Goal: Information Seeking & Learning: Learn about a topic

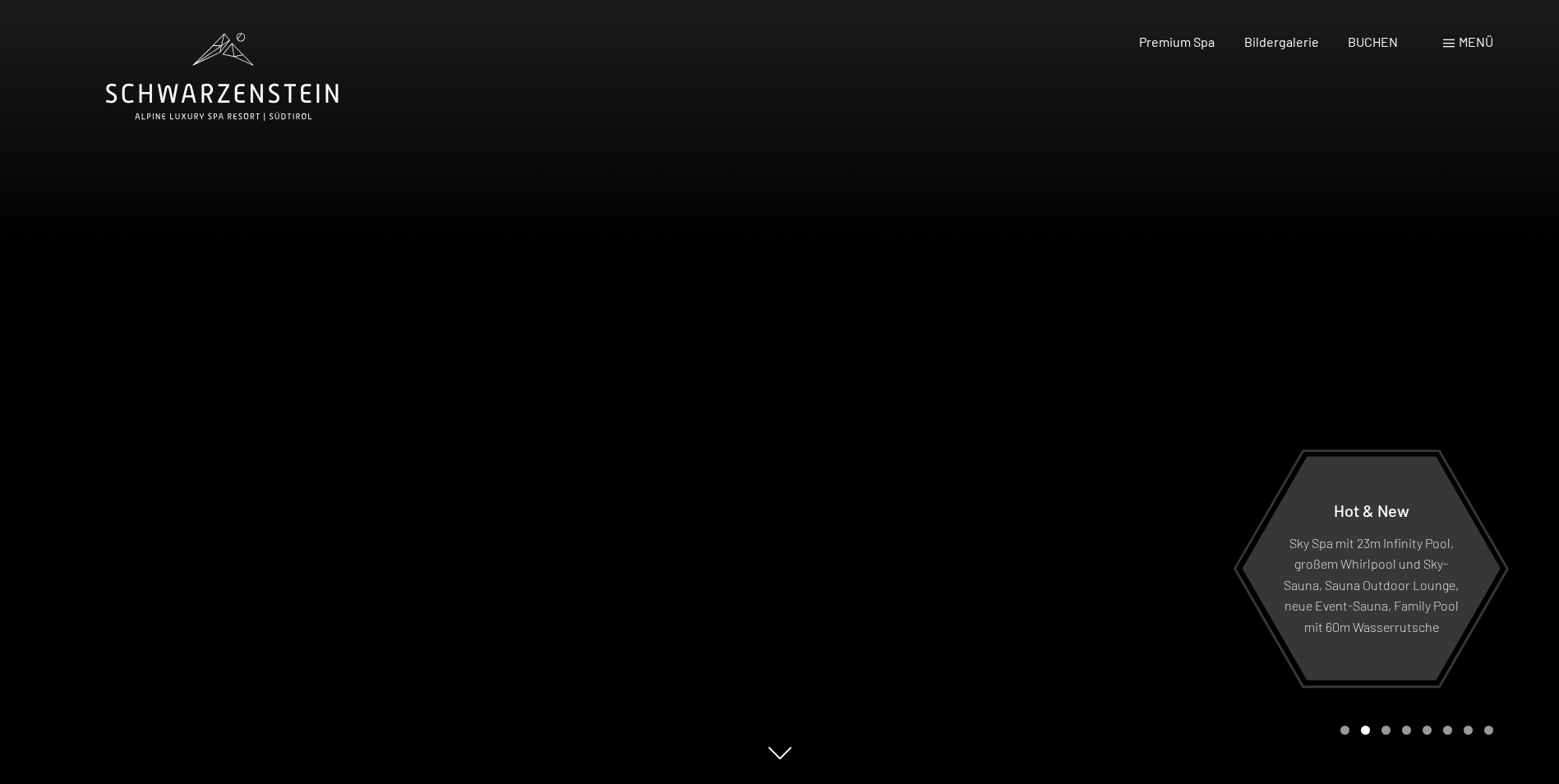
click at [1427, 50] on div "Buchen Anfragen Premium Spa Bildergalerie BUCHEN Menü DE IT EN Gutschein Bilder…" at bounding box center [1287, 42] width 411 height 18
drag, startPoint x: 1505, startPoint y: 43, endPoint x: 1492, endPoint y: 43, distance: 13.0
click at [1493, 43] on div "Buchen Anfragen Premium Spa Bildergalerie BUCHEN Menü DE IT EN Gutschein Bilder…" at bounding box center [1287, 42] width 411 height 18
click at [1486, 38] on span "Menü" at bounding box center [1476, 41] width 34 height 15
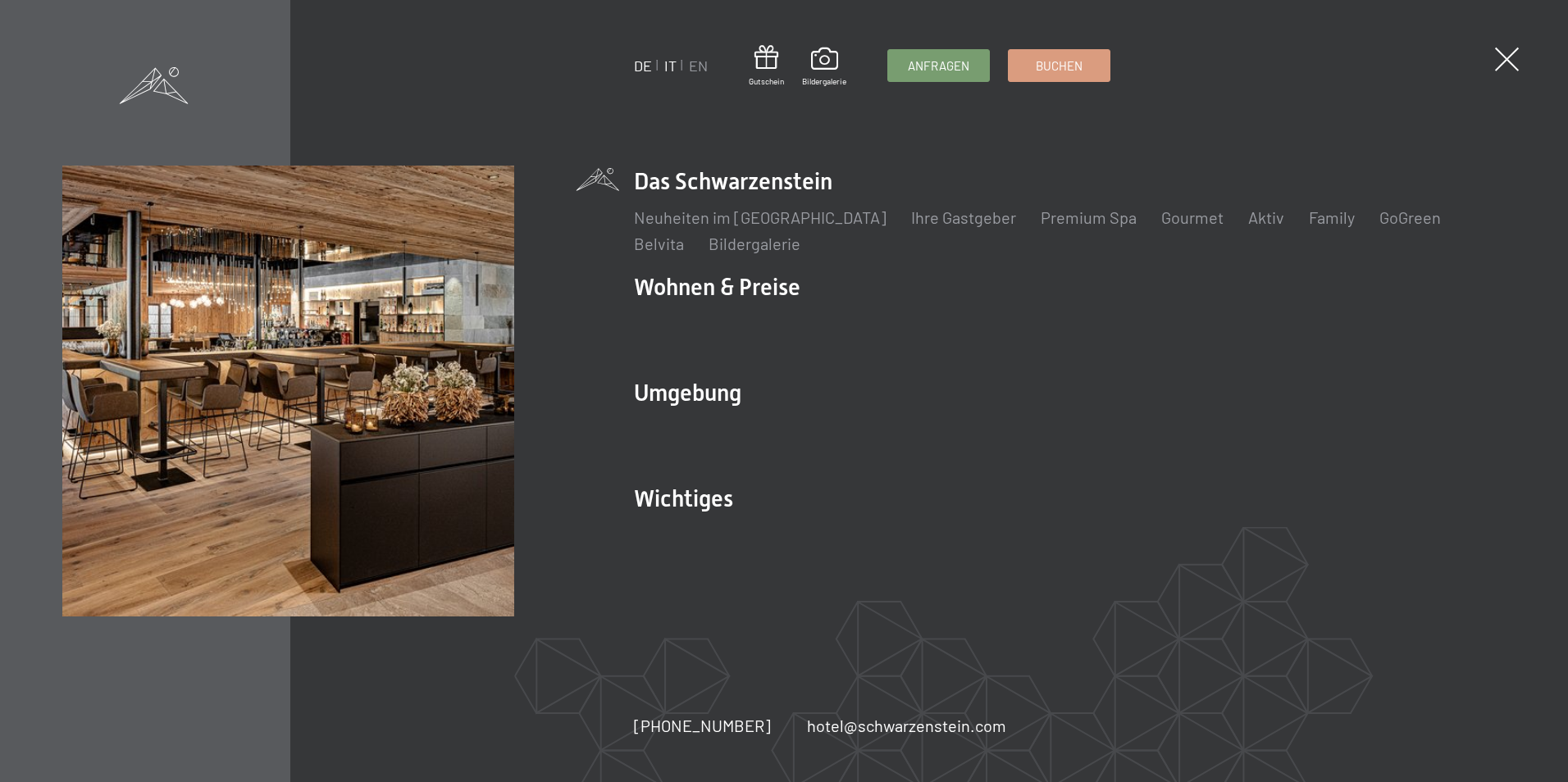
click at [676, 64] on link "IT" at bounding box center [670, 66] width 13 height 18
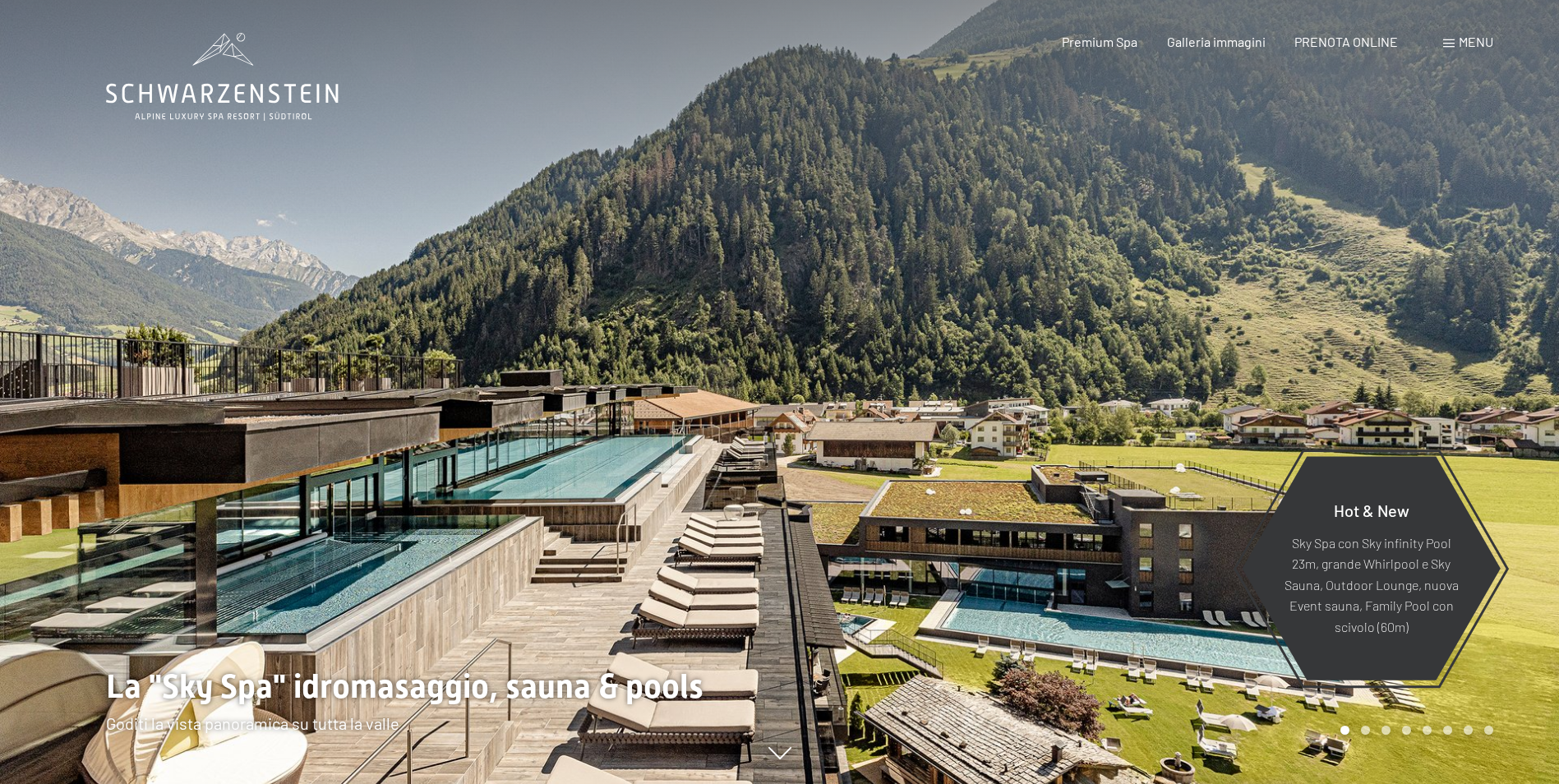
click at [1482, 48] on span "Menu" at bounding box center [1476, 41] width 34 height 15
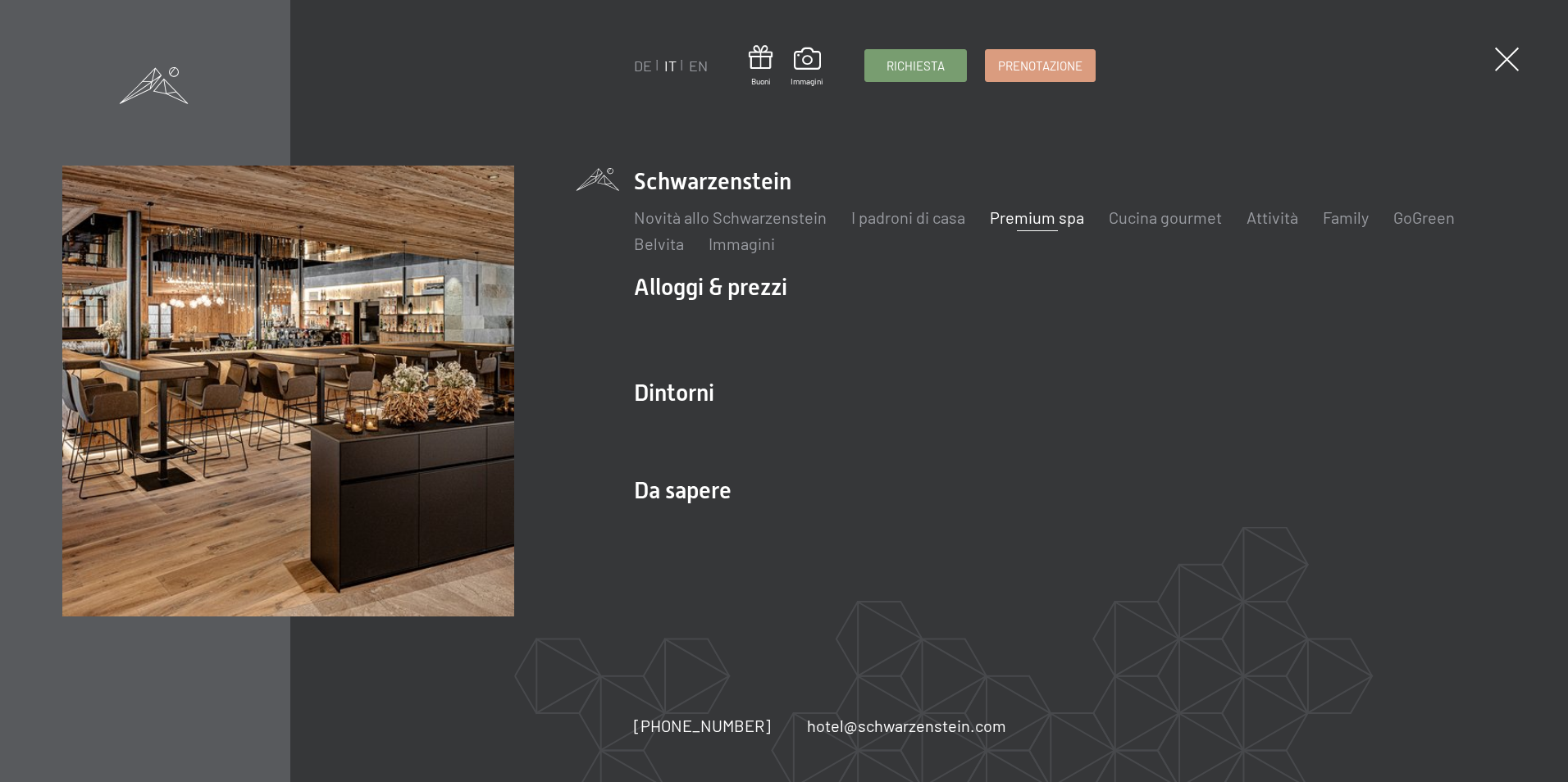
click at [1032, 221] on link "Premium spa" at bounding box center [1037, 217] width 95 height 20
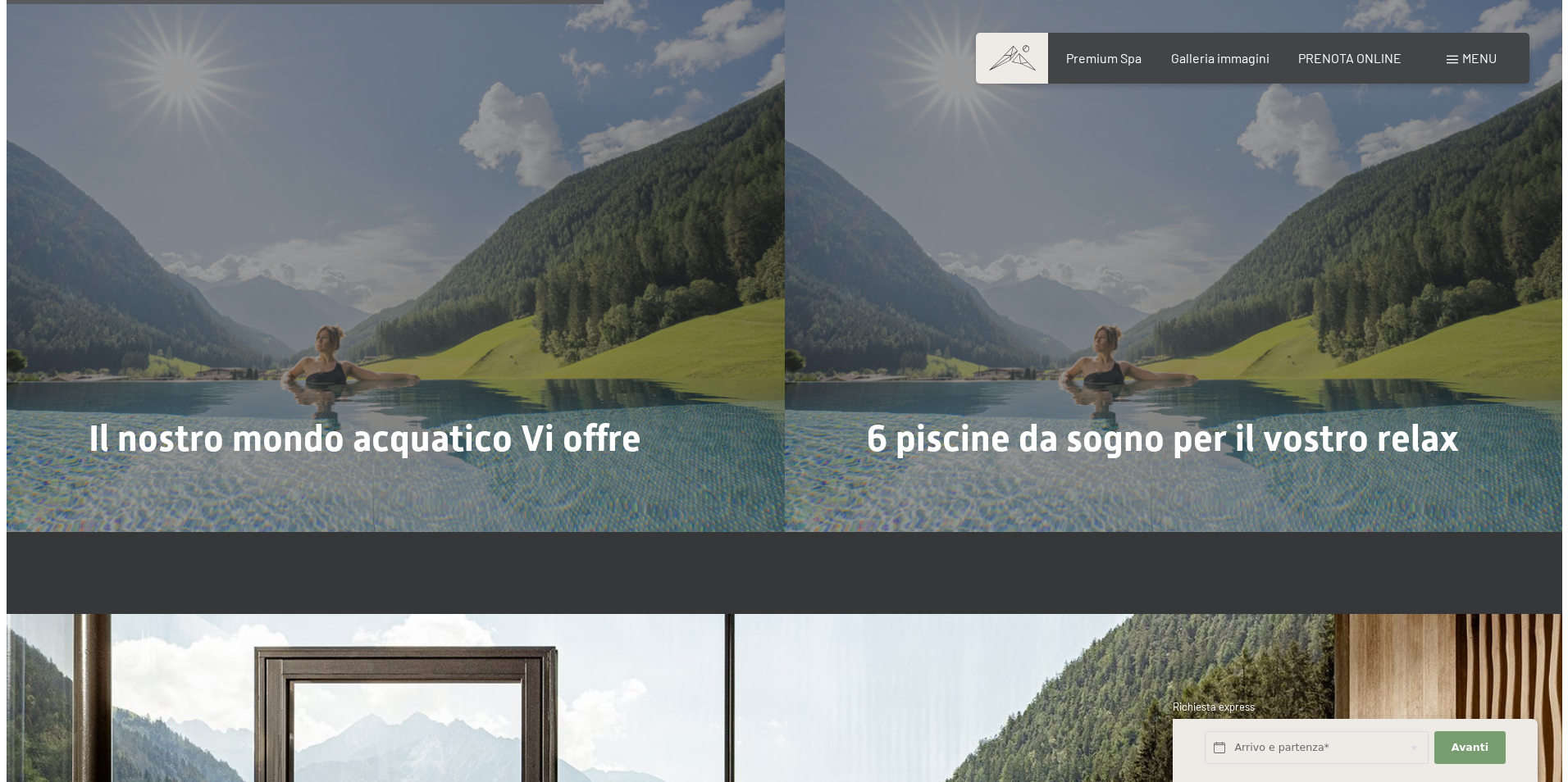
scroll to position [4016, 0]
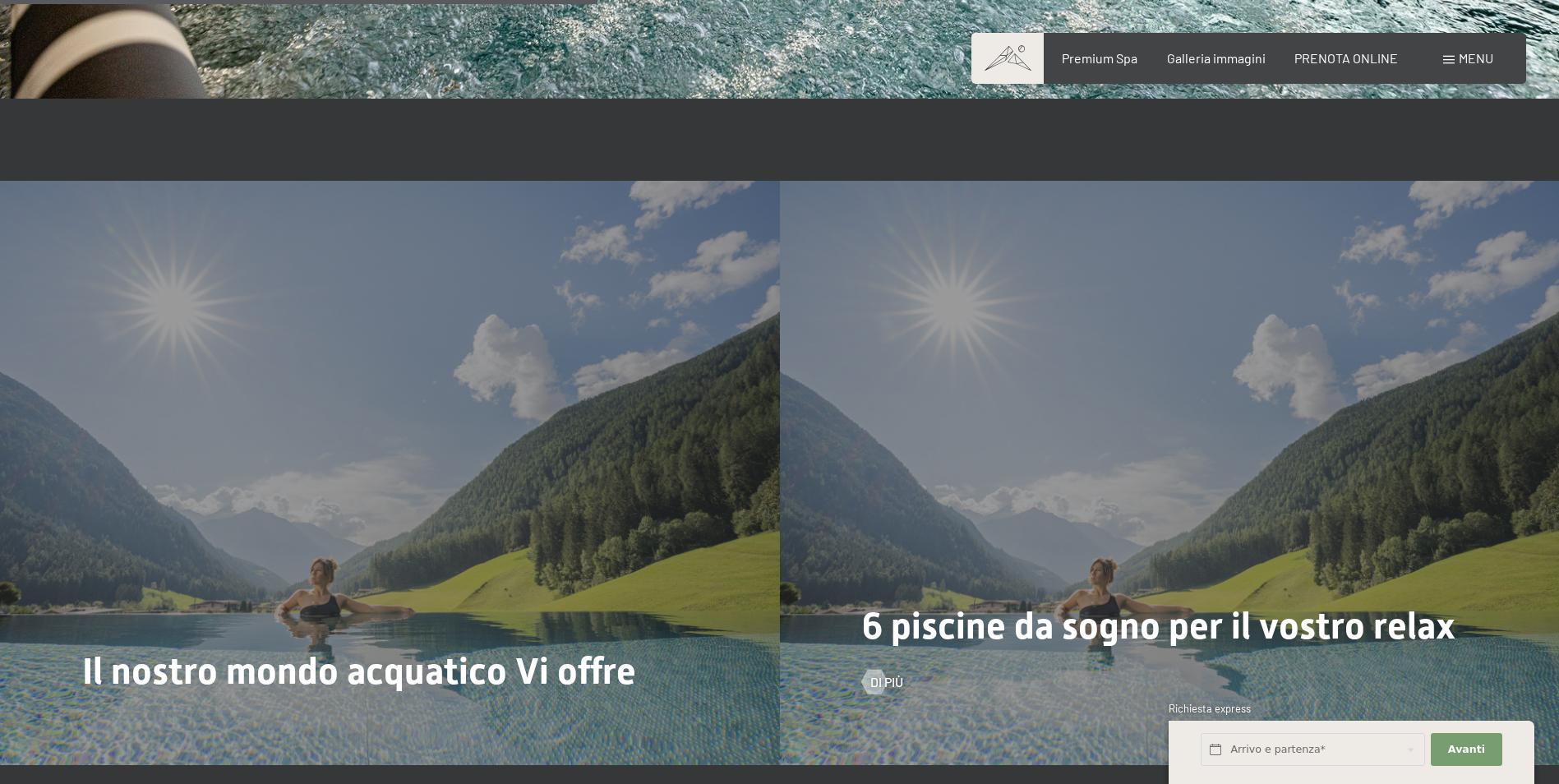
click at [949, 614] on div "6 piscine da sogno per il vostro relax Di più" at bounding box center [1169, 473] width 780 height 584
click at [887, 691] on span "Di più" at bounding box center [903, 682] width 33 height 18
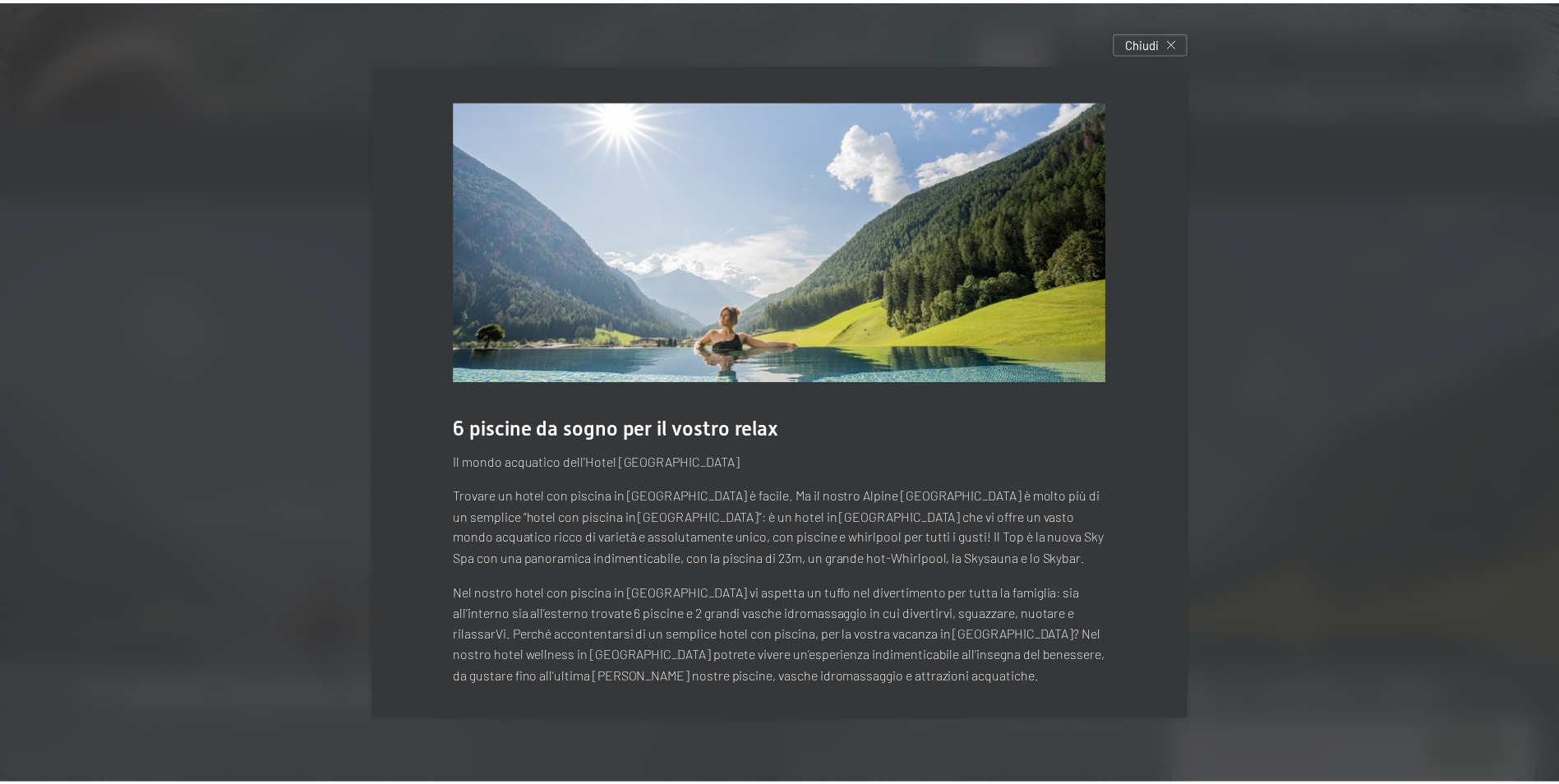
scroll to position [5, 0]
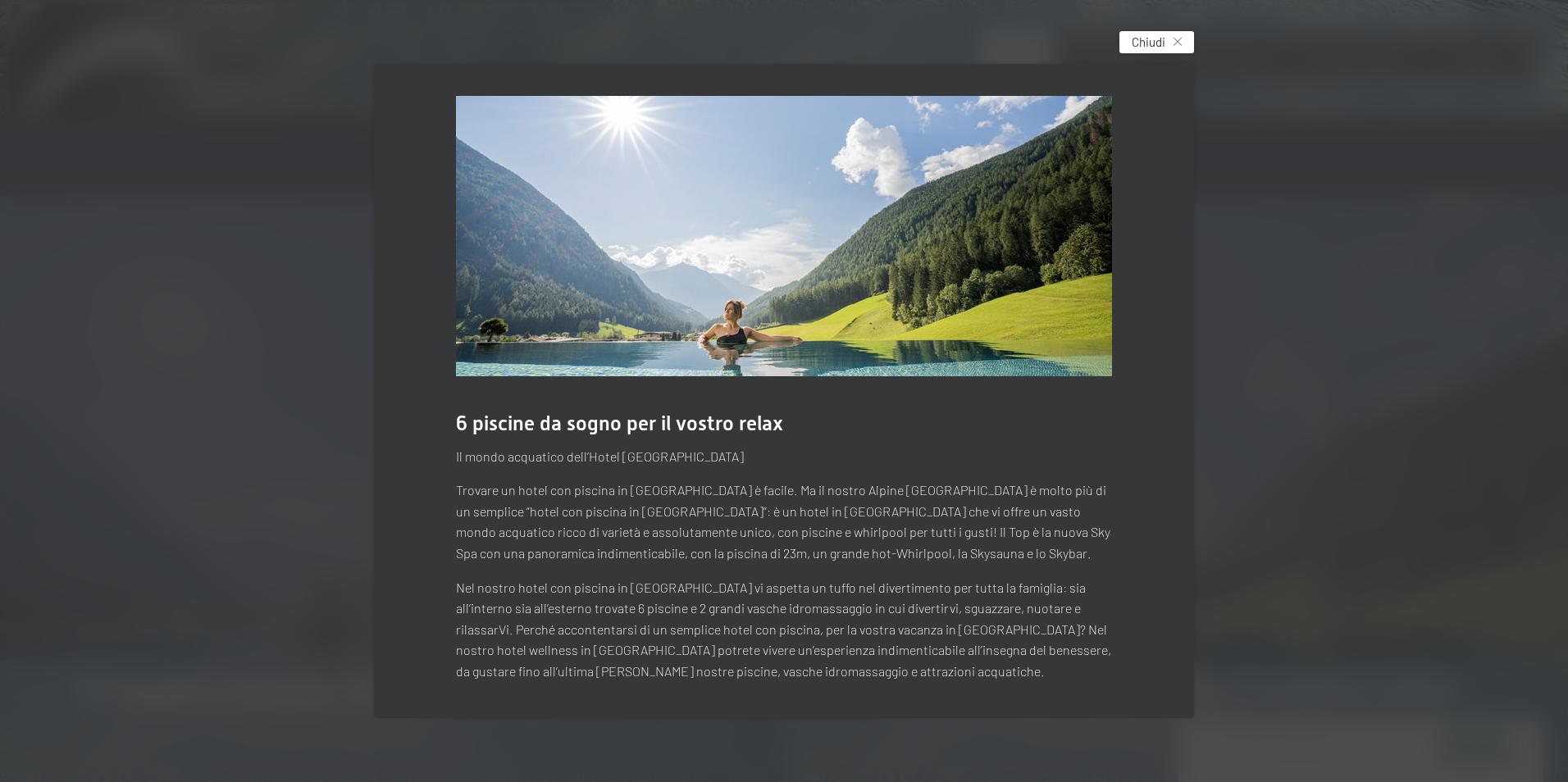
click at [1160, 44] on span "Chiudi" at bounding box center [1148, 41] width 33 height 17
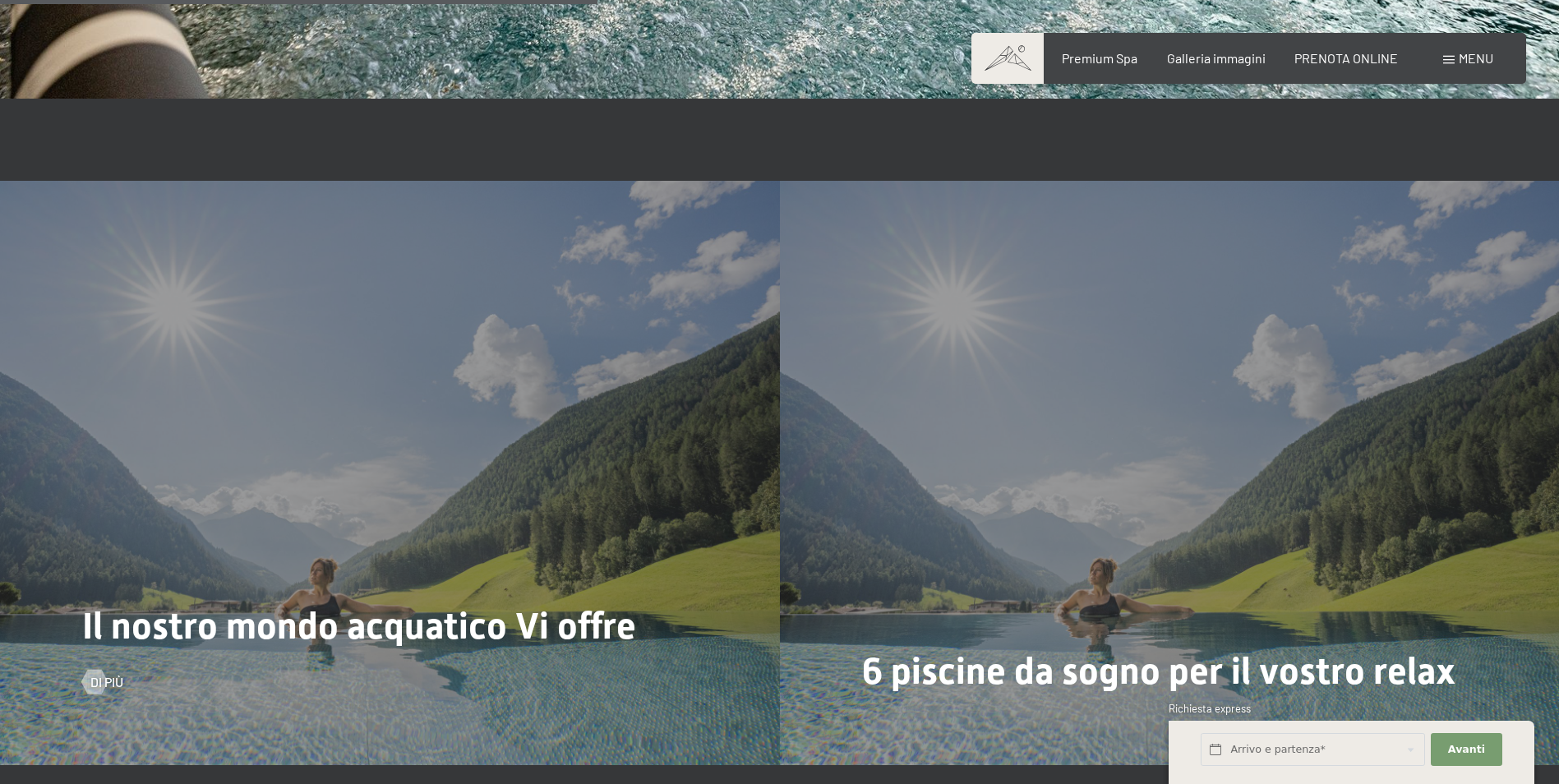
click at [515, 642] on span "Il nostro mondo acquatico Vi offre" at bounding box center [359, 626] width 553 height 43
click at [118, 691] on span "Di più" at bounding box center [123, 682] width 33 height 18
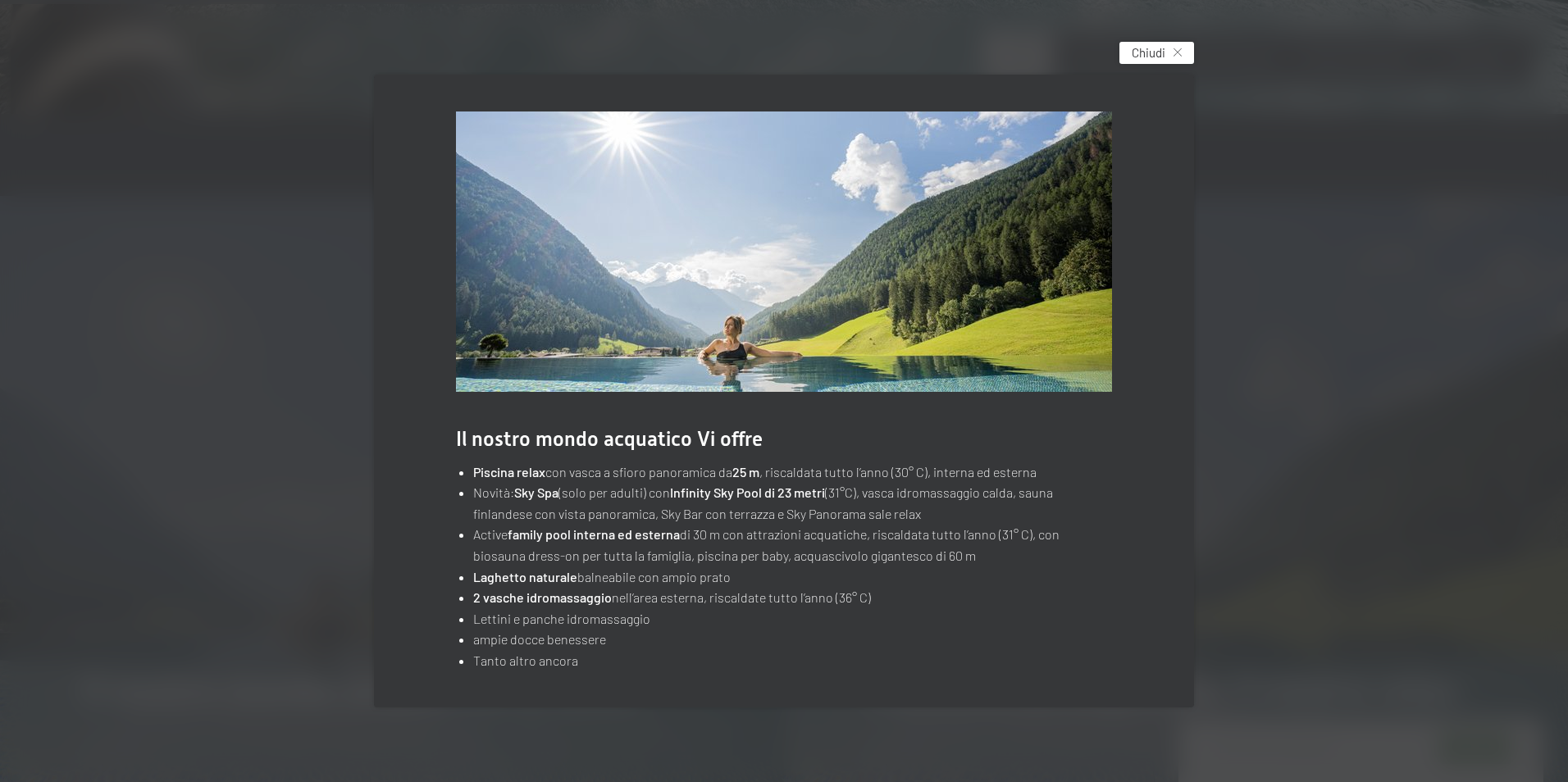
click at [1158, 55] on span "Chiudi" at bounding box center [1148, 52] width 33 height 17
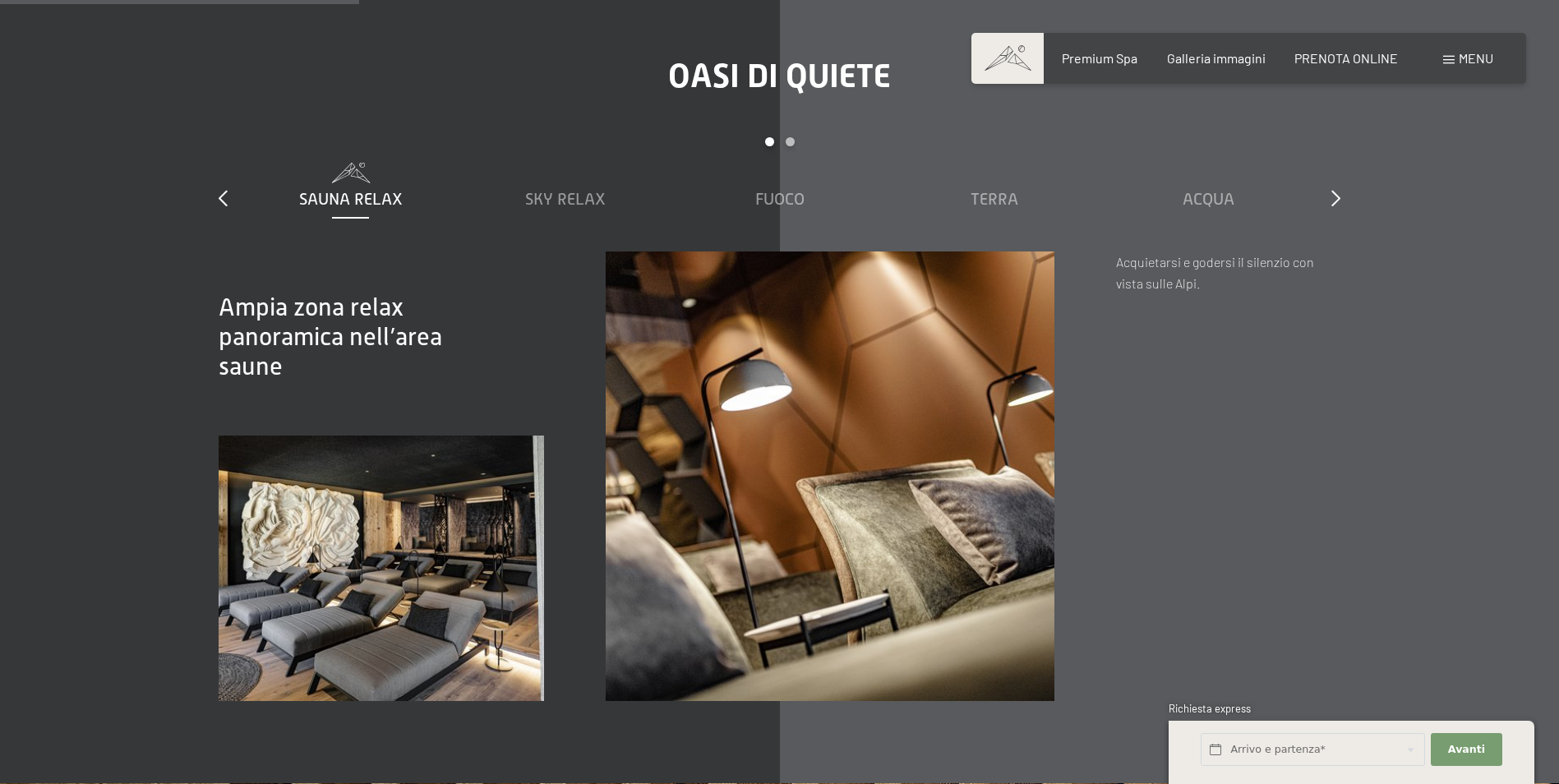
scroll to position [2137, 0]
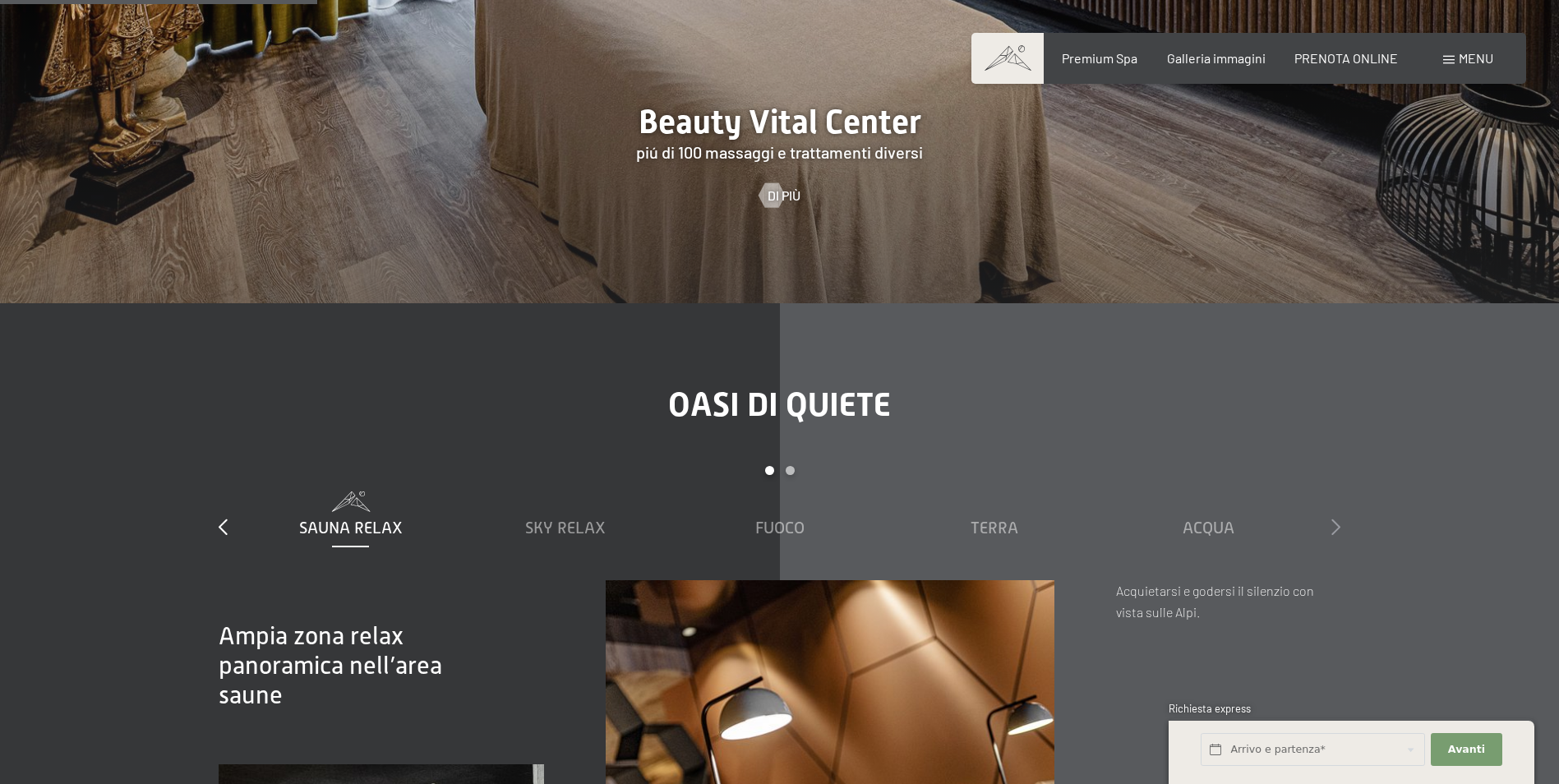
click at [1331, 535] on icon at bounding box center [1336, 526] width 9 height 16
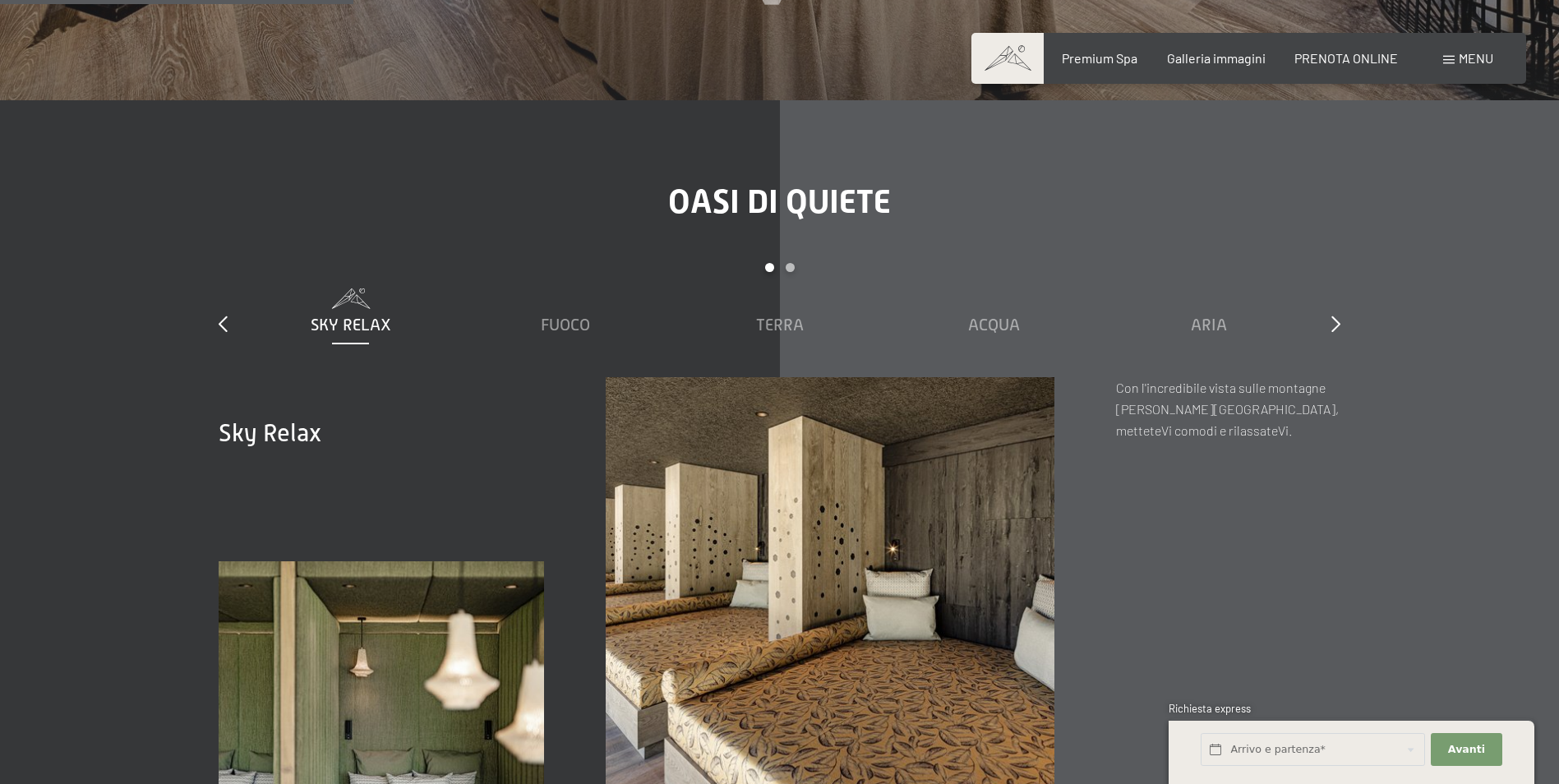
scroll to position [2383, 0]
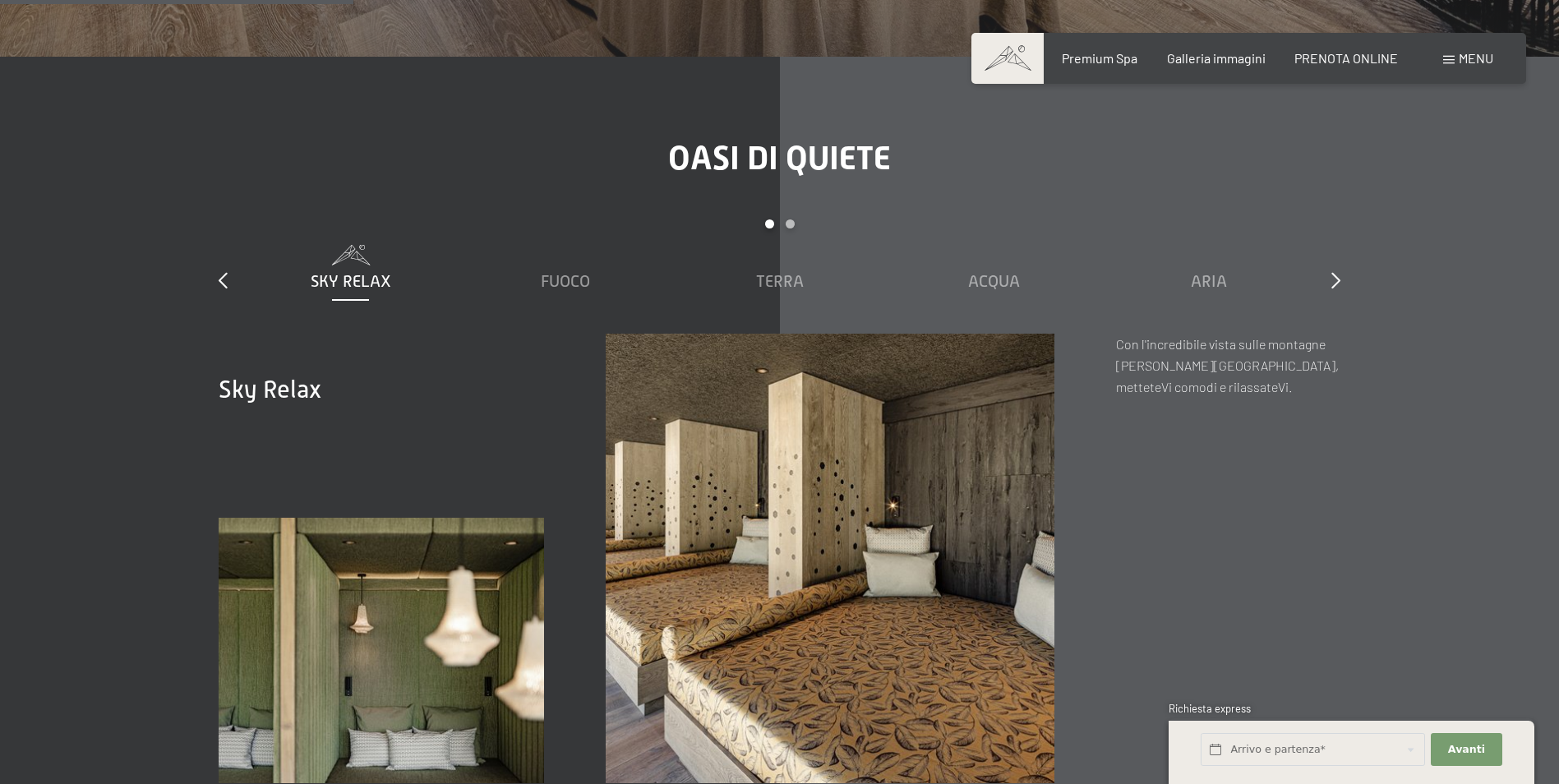
click at [1325, 291] on div "slide 2 to 6 of 7 Sauna relax Sky Relax [PERSON_NAME] Acqua [PERSON_NAME] Cielo" at bounding box center [780, 277] width 1121 height 114
click at [1331, 288] on icon at bounding box center [1336, 280] width 9 height 16
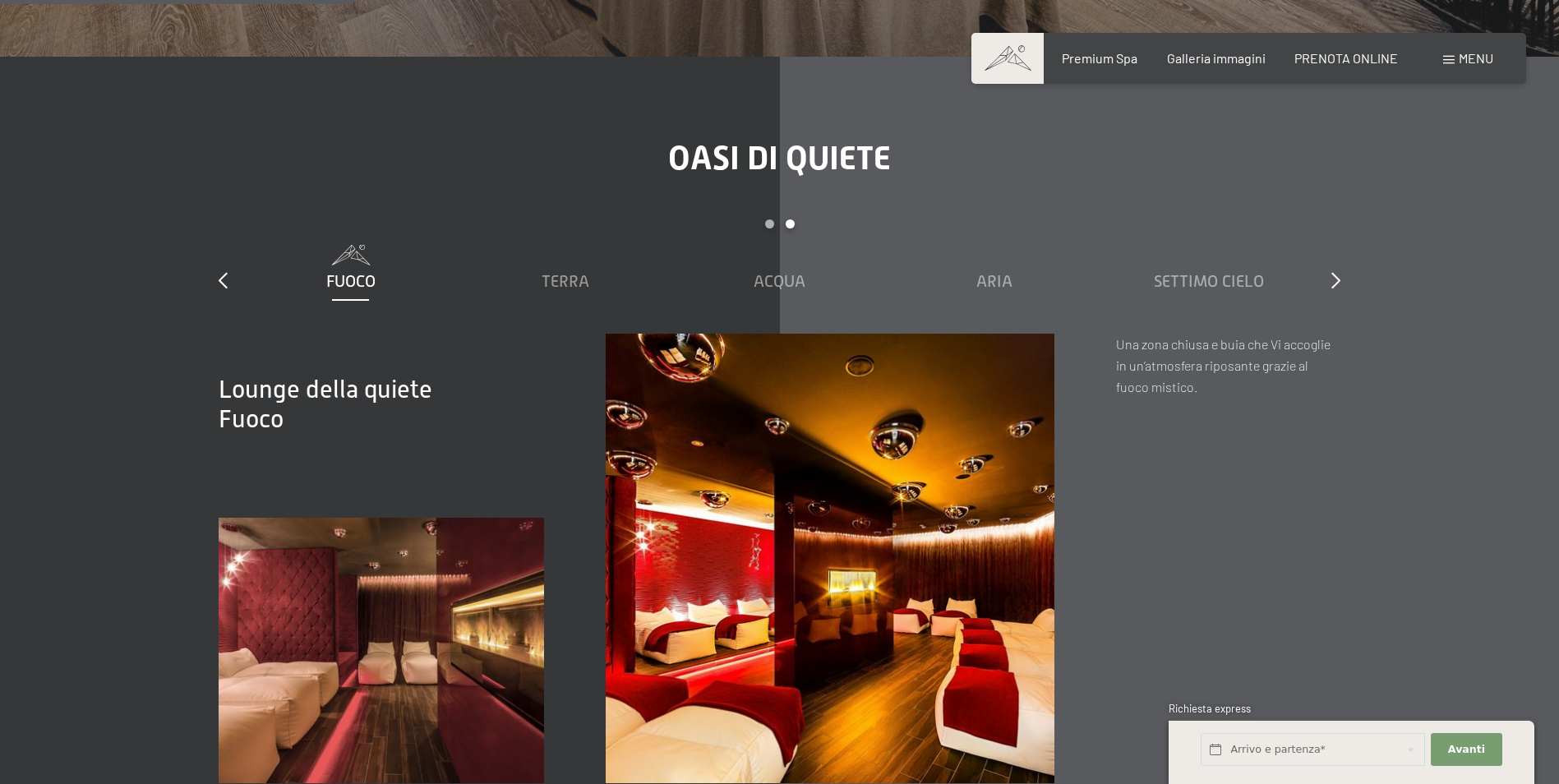
click at [1347, 297] on div "Oasi di quiete slide 3 to 7 of 7 Sauna relax Sky Relax [PERSON_NAME] Acqua [PER…" at bounding box center [780, 461] width 1245 height 644
click at [1328, 297] on div "slide 3 to 7 of 7 Sauna relax Sky Relax [PERSON_NAME] Acqua [PERSON_NAME] Cielo" at bounding box center [780, 277] width 1121 height 114
click at [1331, 288] on icon at bounding box center [1336, 280] width 9 height 16
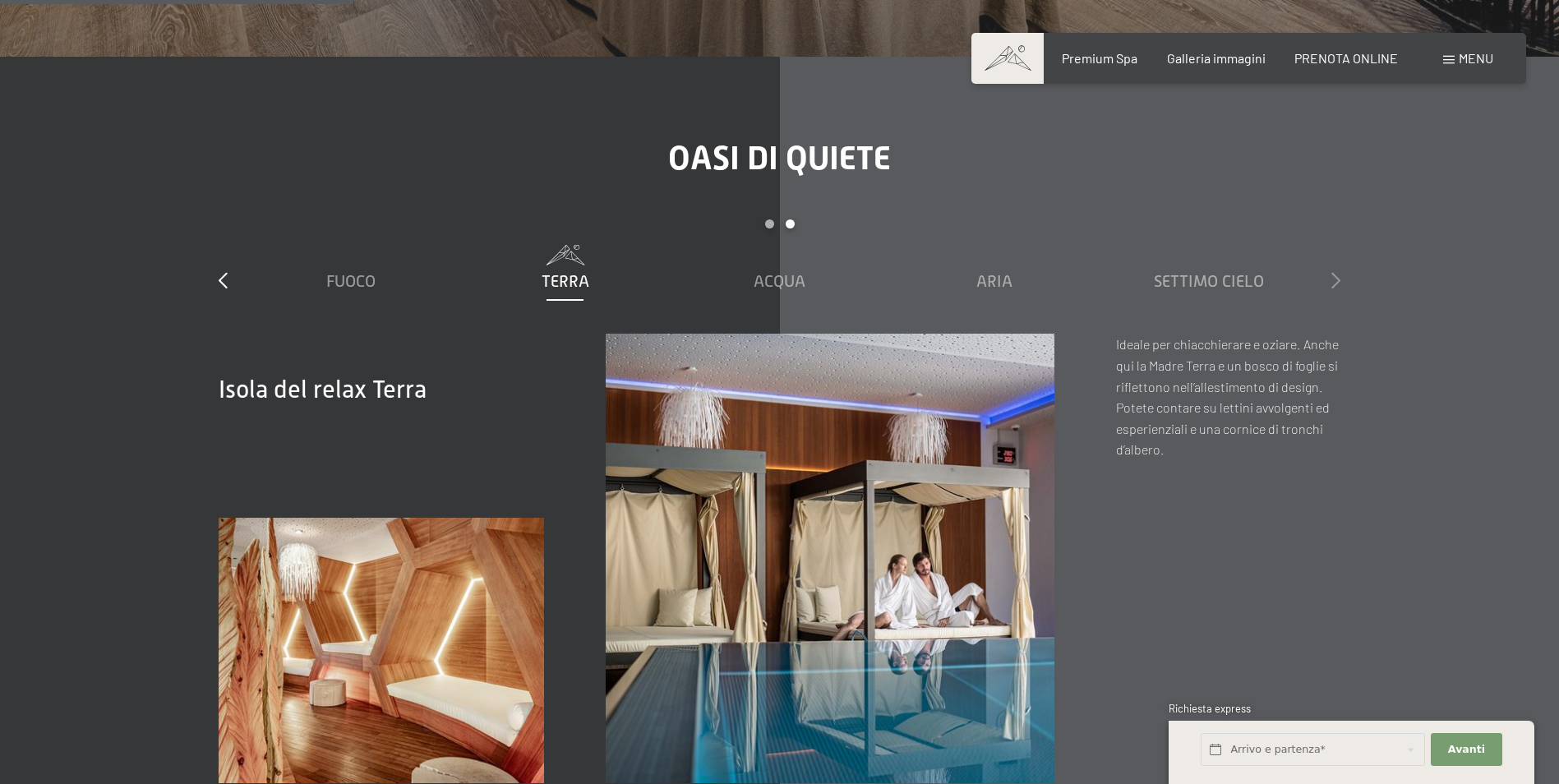
click at [1331, 288] on icon at bounding box center [1336, 280] width 9 height 16
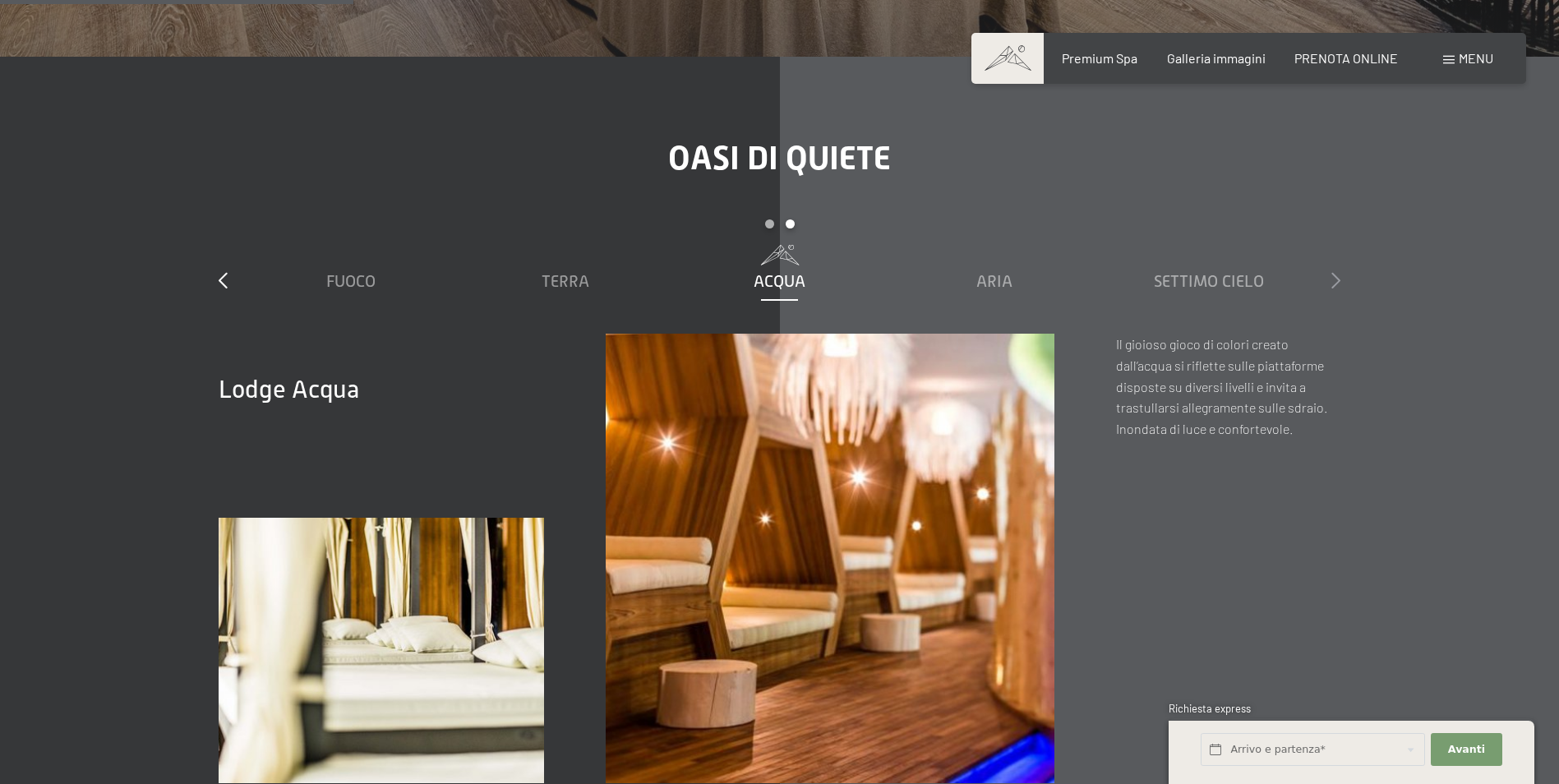
click at [1331, 288] on icon at bounding box center [1336, 280] width 9 height 16
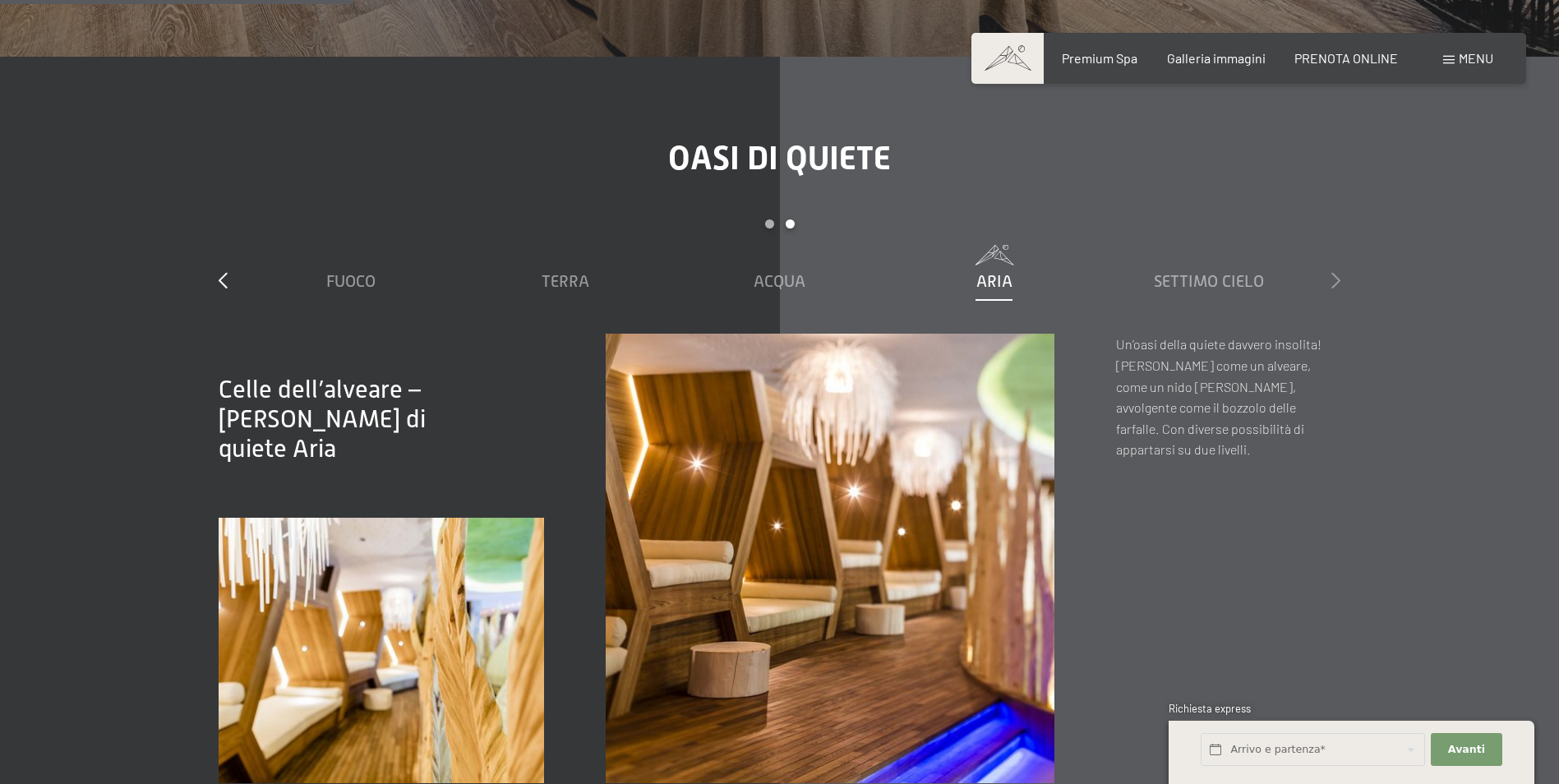
click at [1331, 288] on icon at bounding box center [1336, 280] width 9 height 16
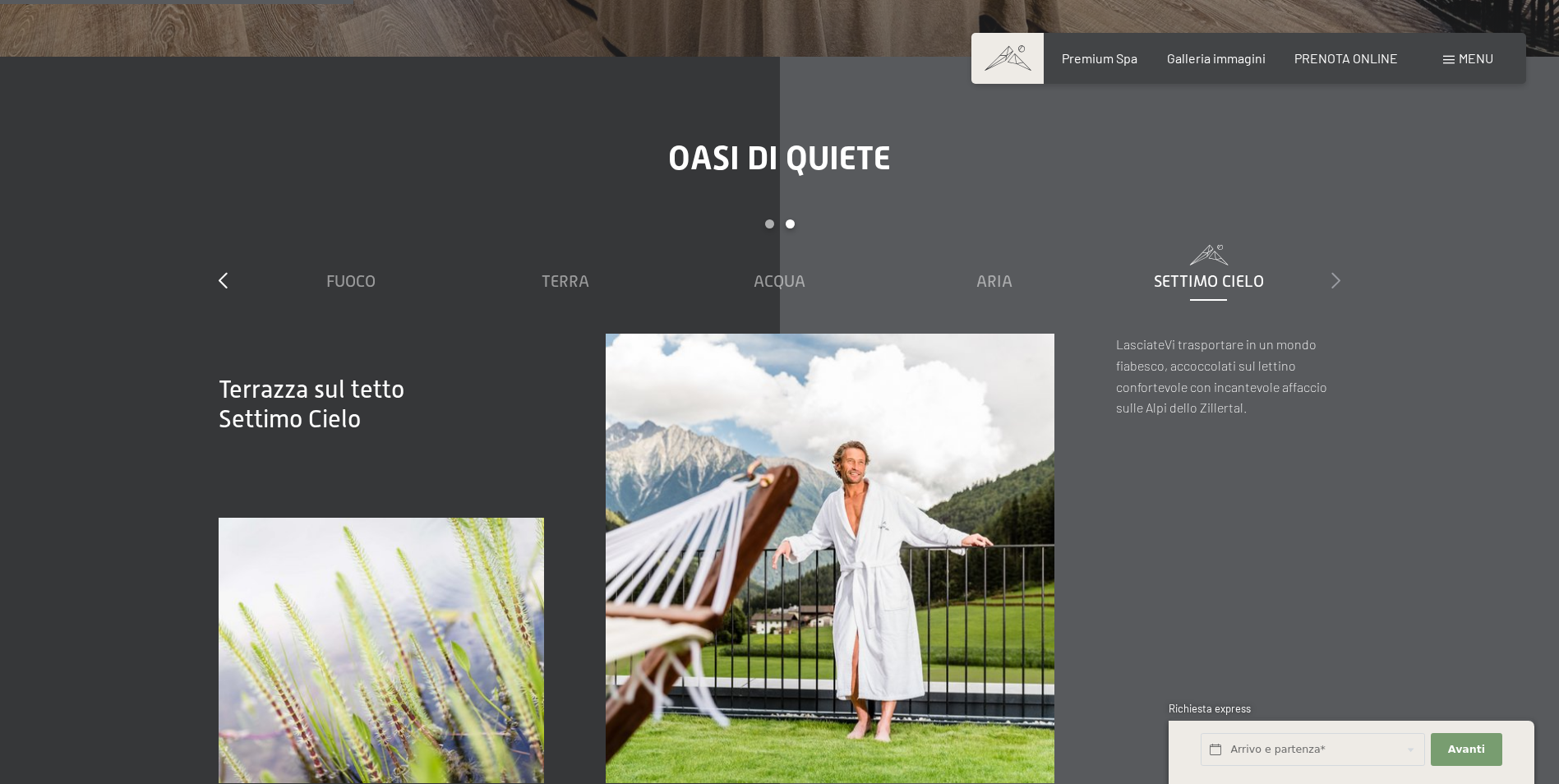
click at [1331, 288] on icon at bounding box center [1336, 280] width 9 height 16
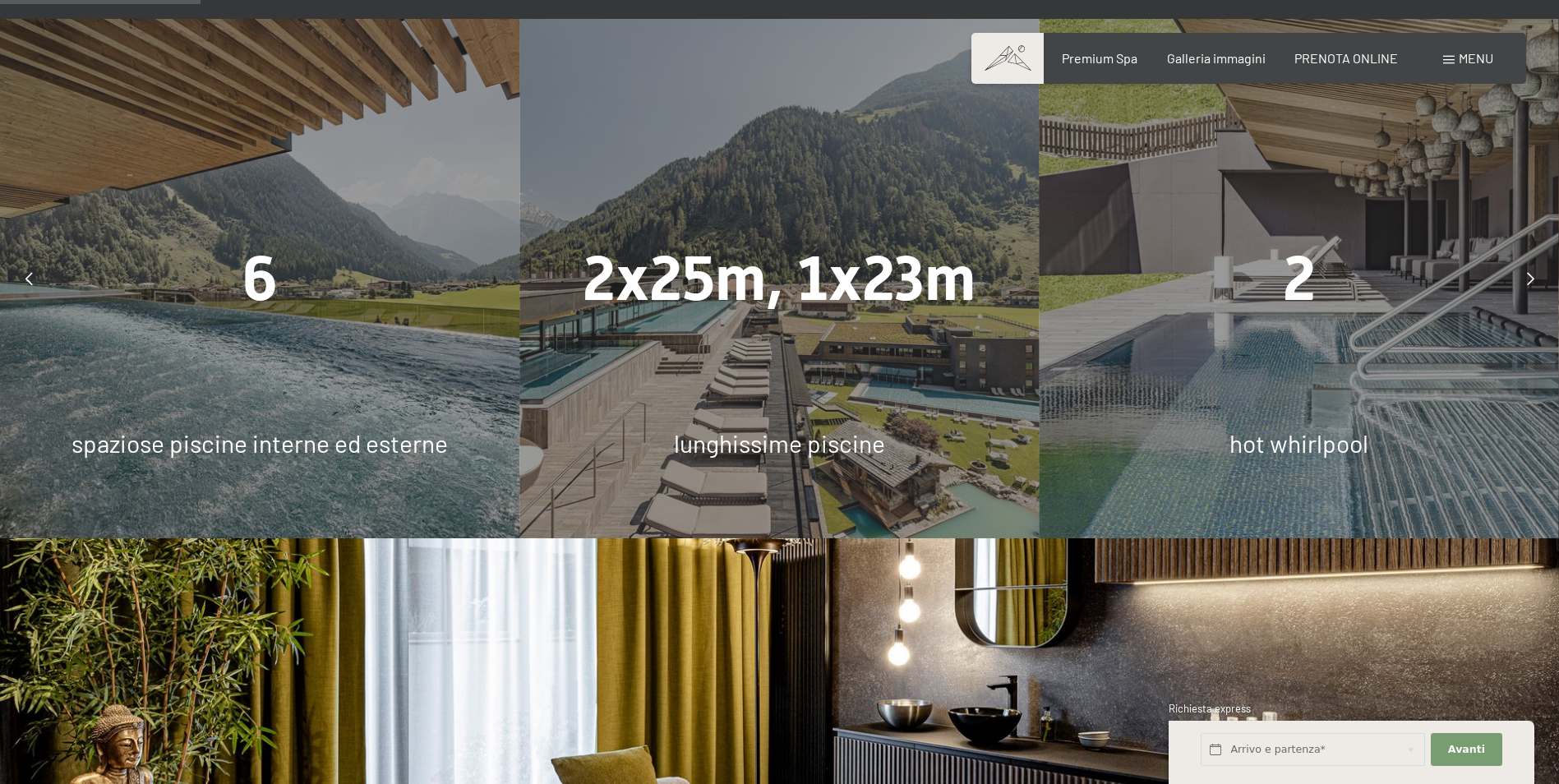
scroll to position [1233, 0]
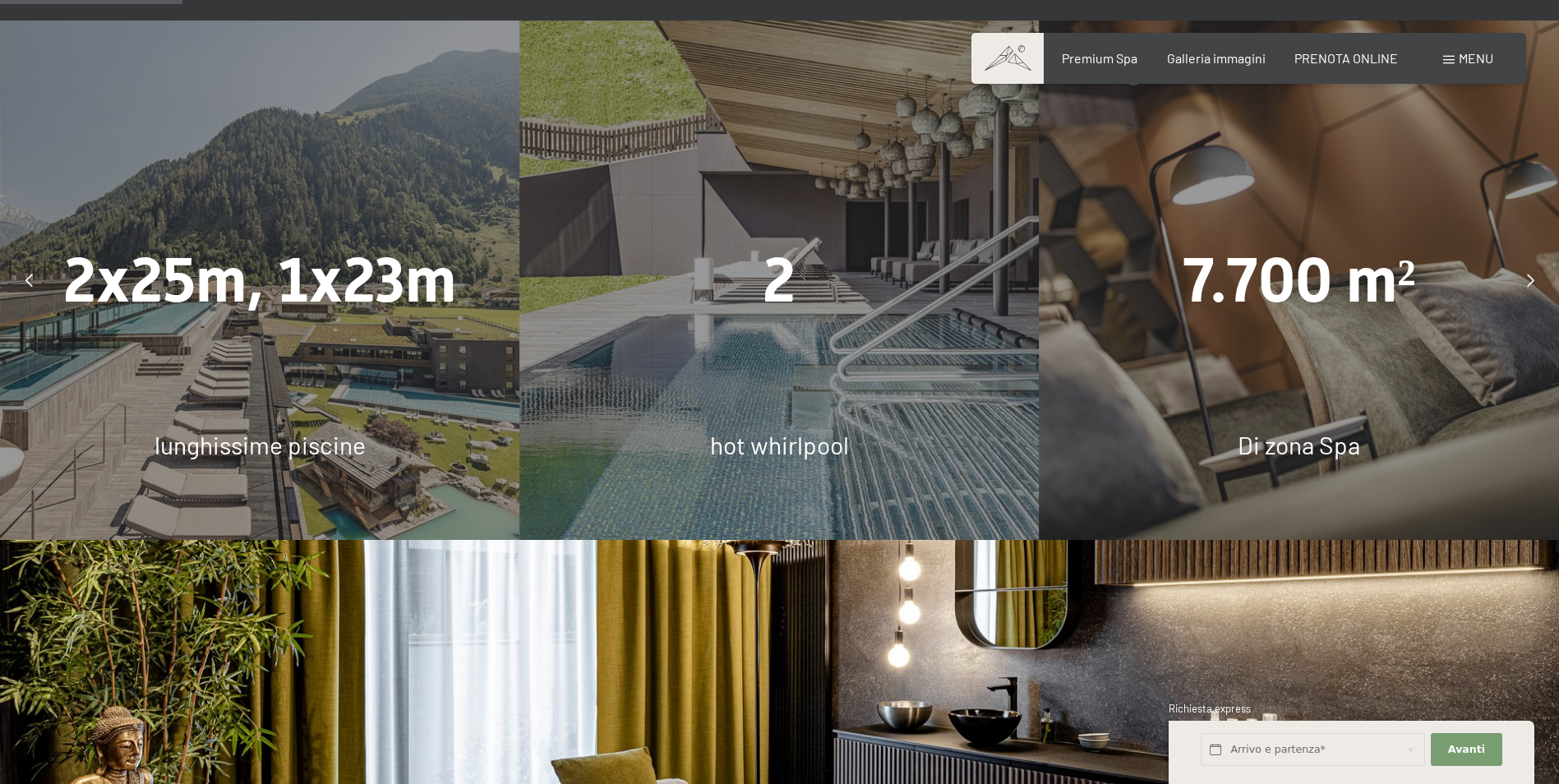
click at [1531, 287] on icon at bounding box center [1530, 280] width 7 height 14
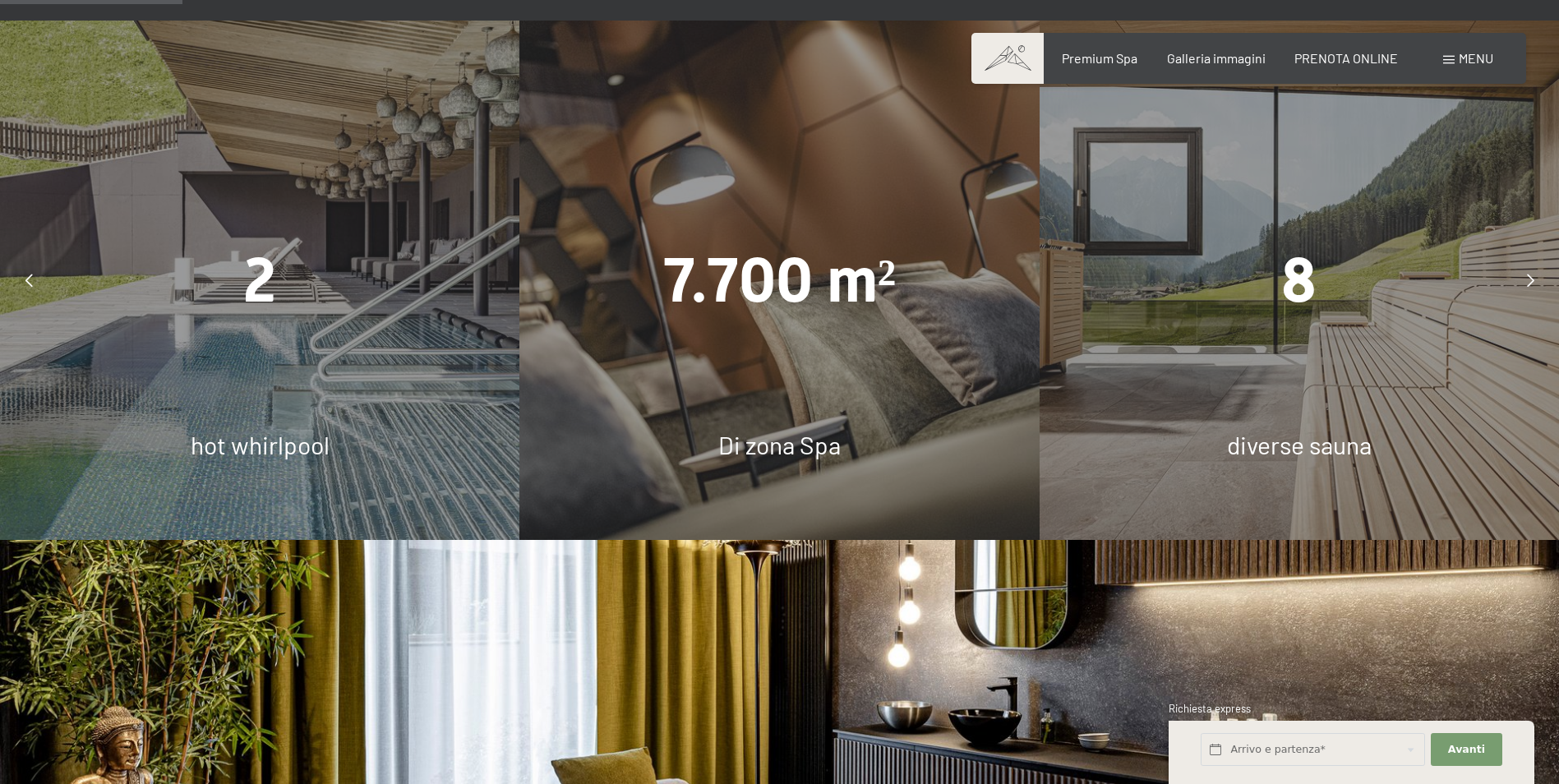
click at [1531, 287] on icon at bounding box center [1530, 280] width 7 height 14
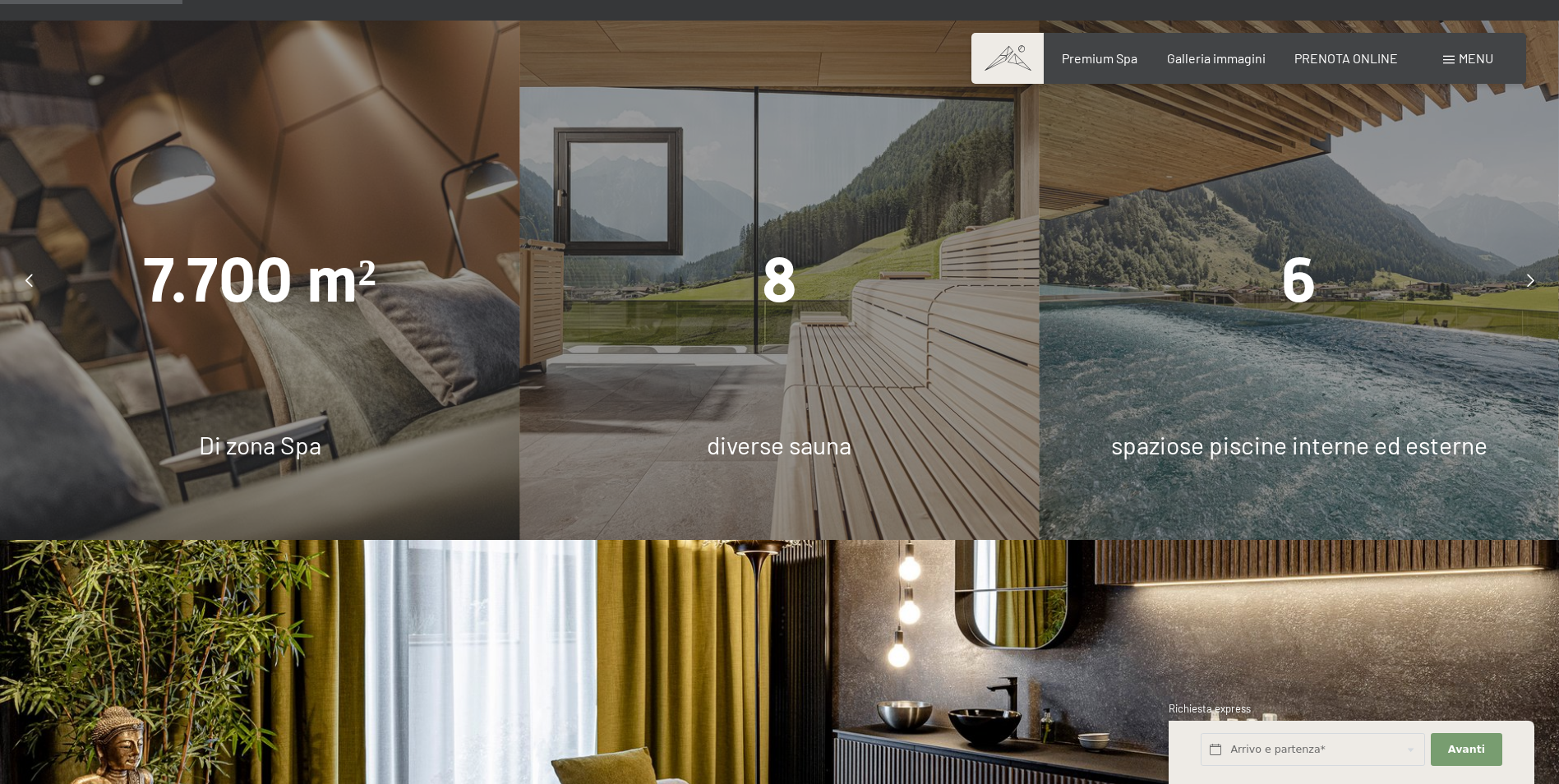
click at [1531, 287] on icon at bounding box center [1530, 280] width 7 height 14
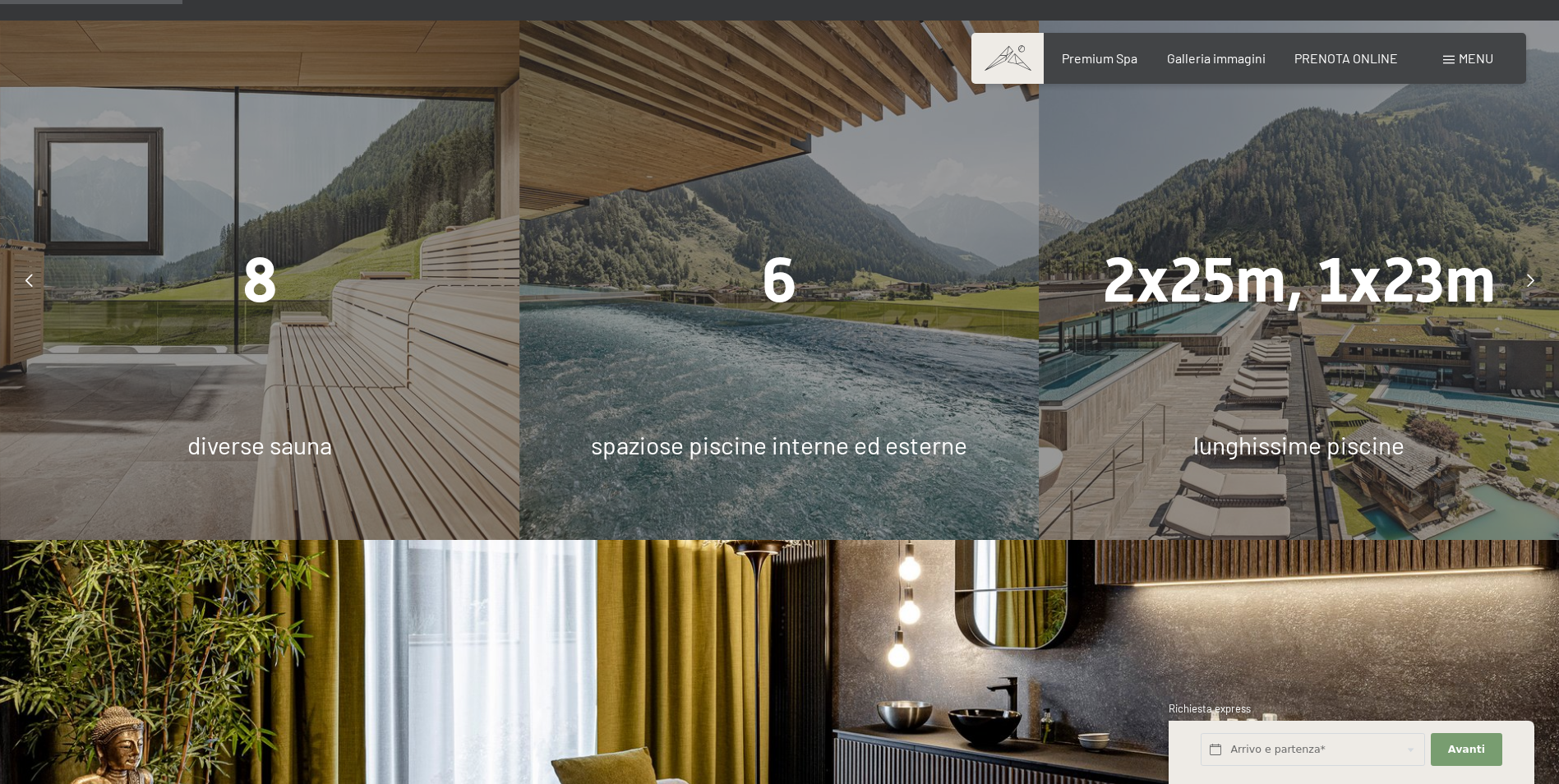
click at [1531, 287] on icon at bounding box center [1530, 280] width 7 height 14
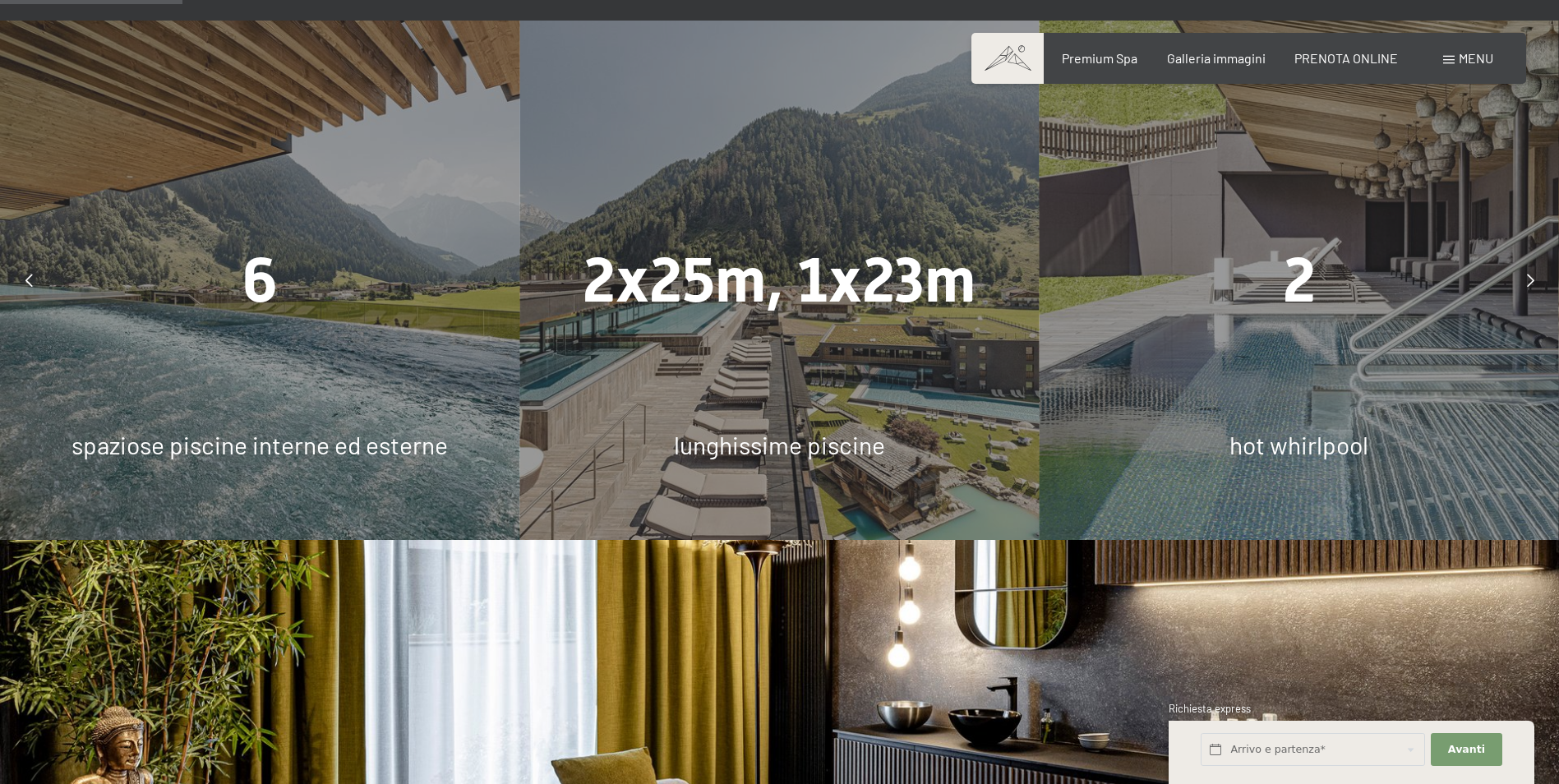
click at [1531, 287] on icon at bounding box center [1530, 280] width 7 height 14
